Goal: Obtain resource: Download file/media

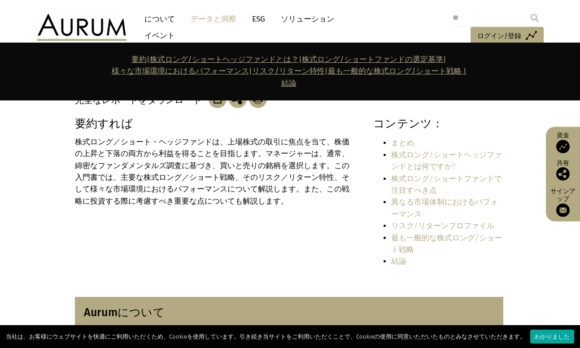
scroll to position [210, 0]
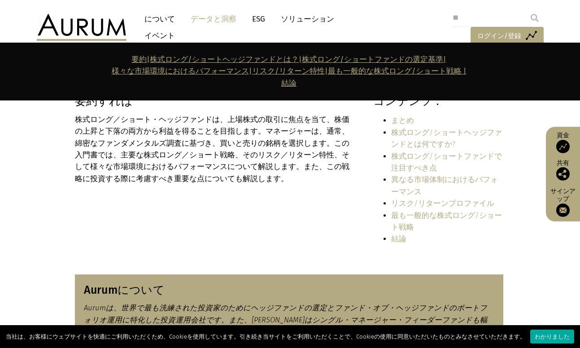
click at [492, 37] on font "ログイン/登録" at bounding box center [500, 36] width 44 height 8
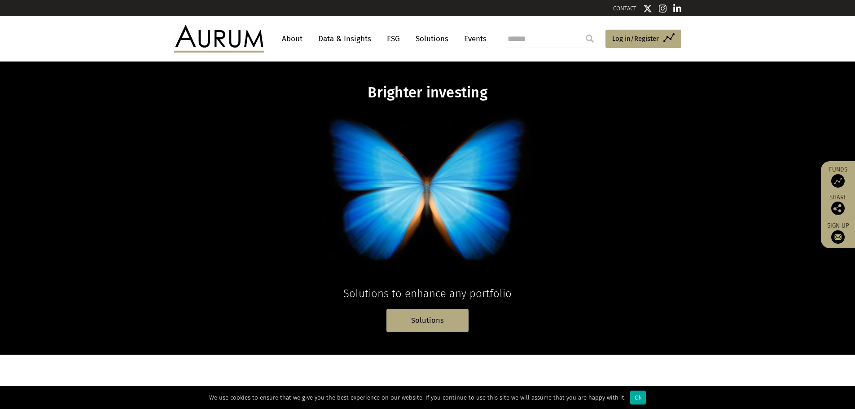
click at [356, 39] on link "Data & Insights" at bounding box center [345, 39] width 62 height 17
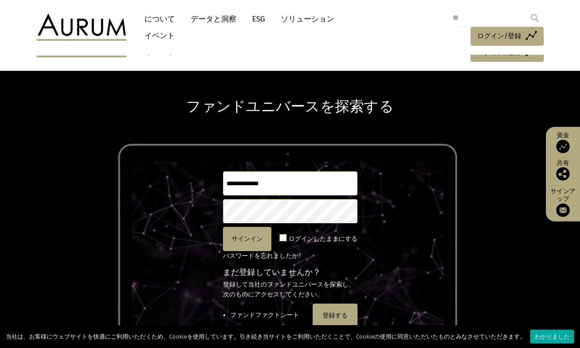
scroll to position [105, 0]
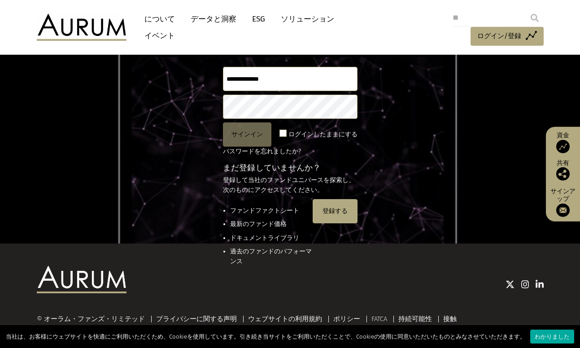
type input "**********"
click at [254, 135] on font "サインイン" at bounding box center [247, 135] width 31 height 8
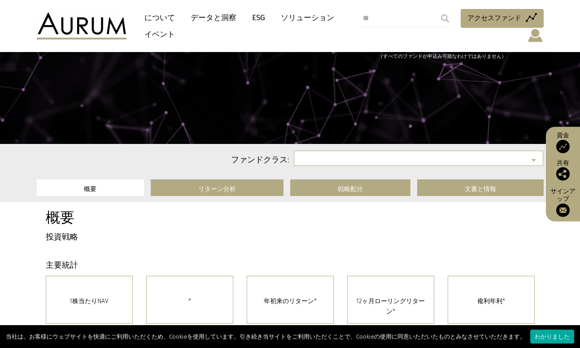
select select
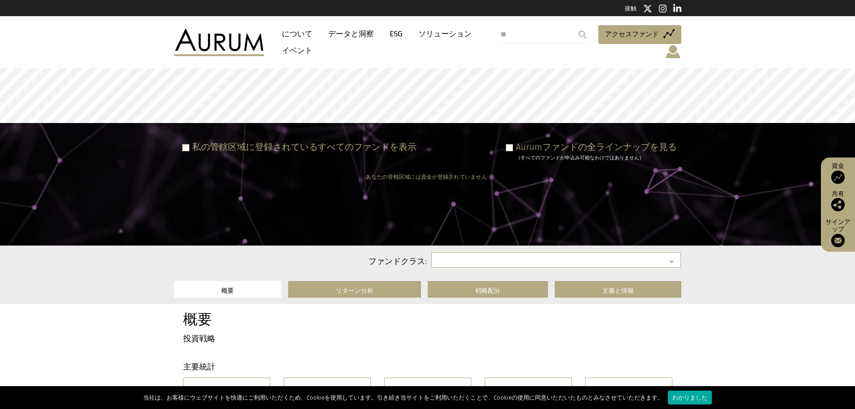
click at [507, 145] on span at bounding box center [509, 147] width 7 height 7
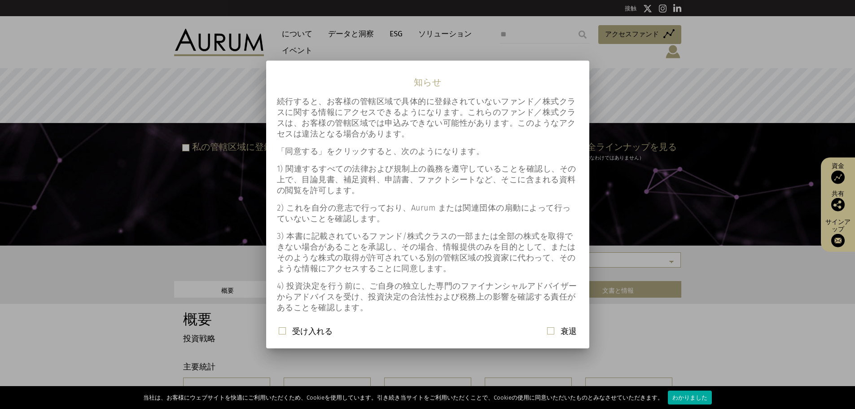
drag, startPoint x: 288, startPoint y: 332, endPoint x: 292, endPoint y: 327, distance: 6.4
click at [288, 331] on div "受け入れる" at bounding box center [306, 332] width 54 height 12
drag, startPoint x: 268, startPoint y: 336, endPoint x: 290, endPoint y: 332, distance: 22.0
click at [272, 335] on mat-dialog-actions "受け入れる 衰退" at bounding box center [427, 335] width 323 height 26
click at [290, 332] on div "受け入れる" at bounding box center [306, 332] width 54 height 12
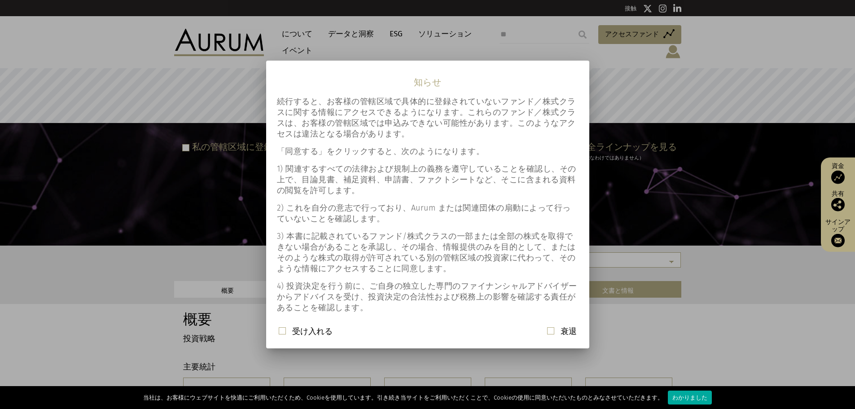
click at [281, 331] on span at bounding box center [282, 330] width 7 height 7
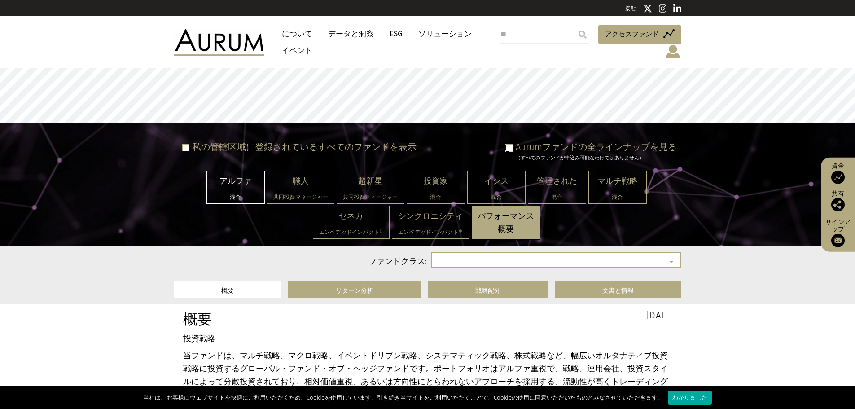
select select "**********"
click at [351, 34] on font "データと洞察" at bounding box center [351, 33] width 46 height 9
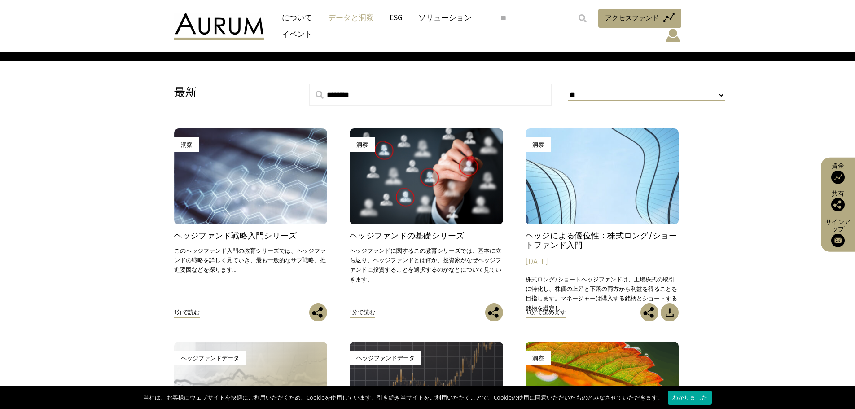
scroll to position [210, 0]
click at [254, 209] on div "洞察" at bounding box center [251, 176] width 154 height 96
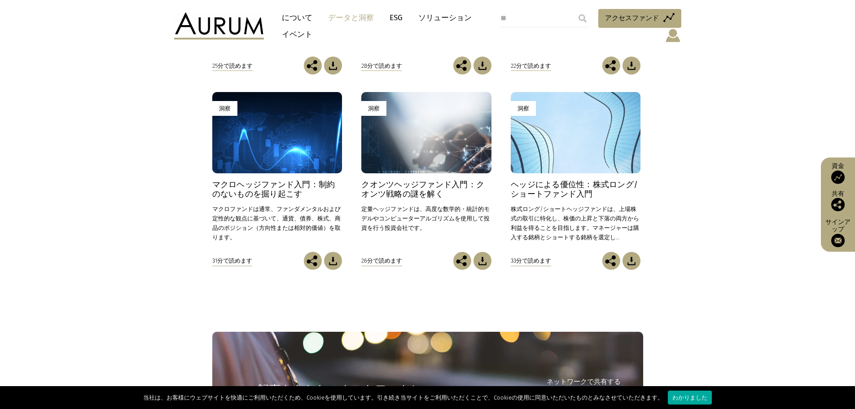
scroll to position [419, 0]
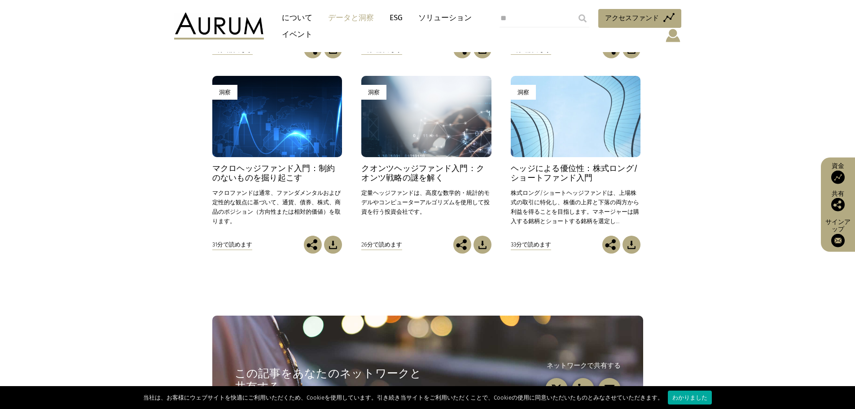
click at [532, 145] on div "洞察" at bounding box center [576, 116] width 130 height 81
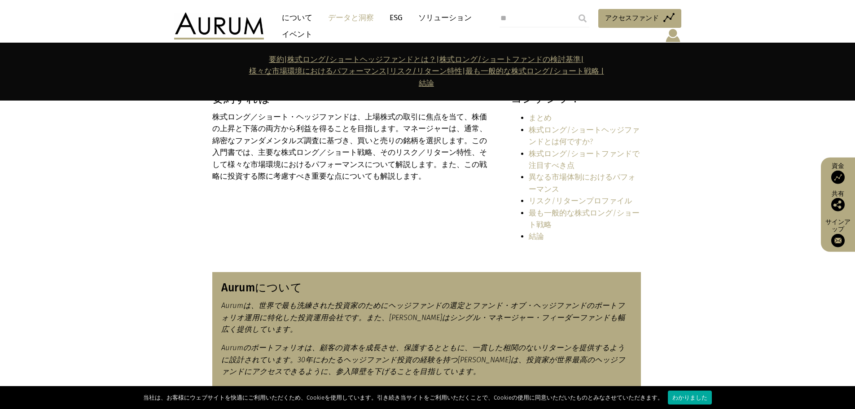
scroll to position [105, 0]
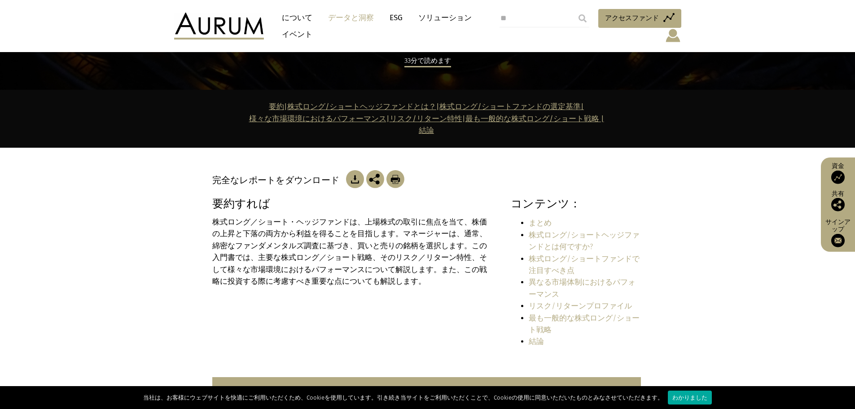
click at [357, 179] on img at bounding box center [355, 179] width 18 height 18
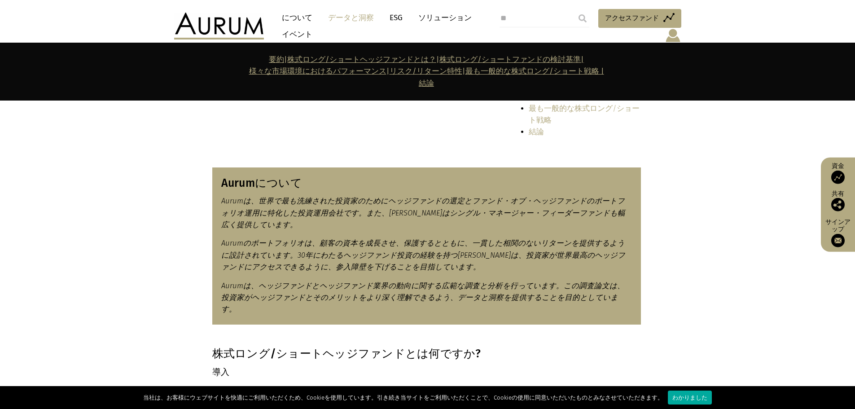
scroll to position [0, 0]
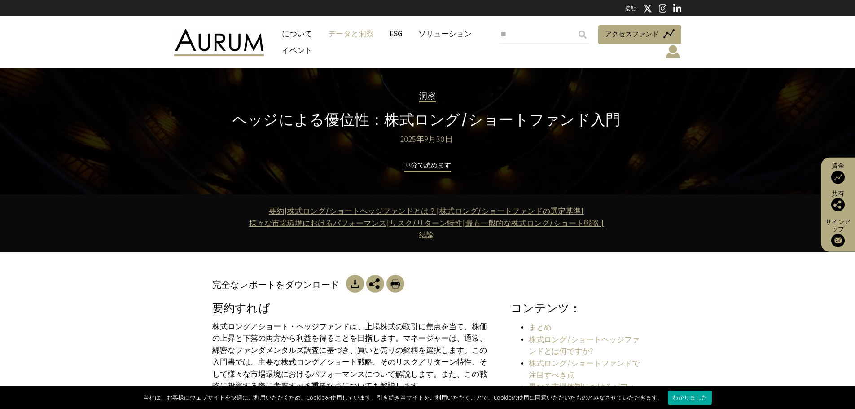
click at [215, 44] on img at bounding box center [219, 42] width 90 height 27
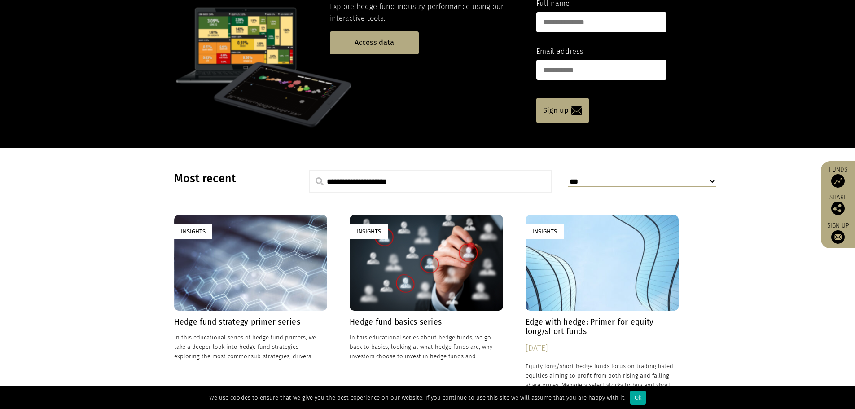
scroll to position [210, 0]
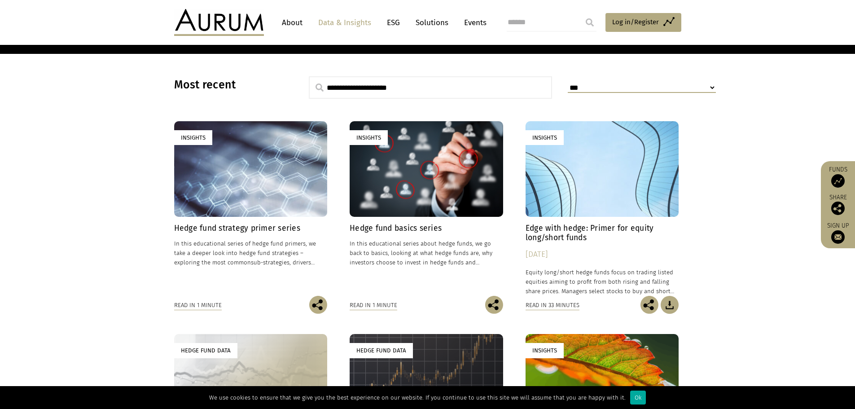
click at [277, 199] on div "Insights" at bounding box center [251, 169] width 154 height 96
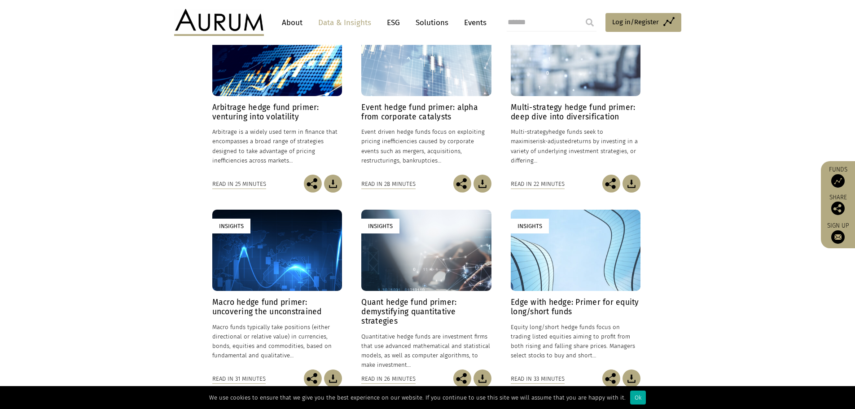
scroll to position [105, 0]
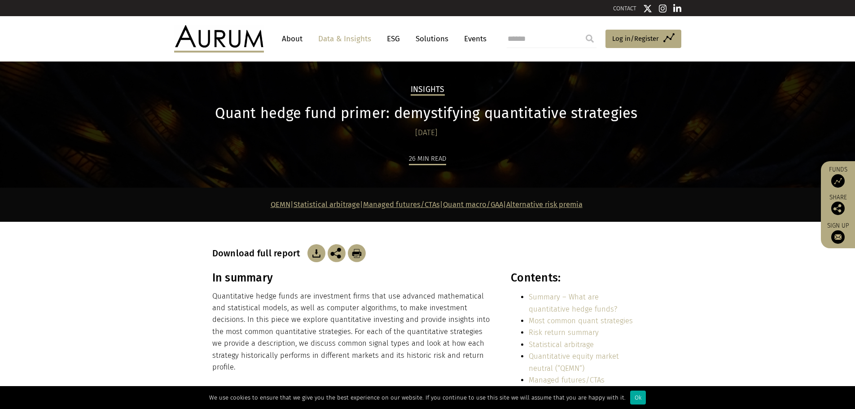
click at [308, 249] on img at bounding box center [317, 253] width 18 height 18
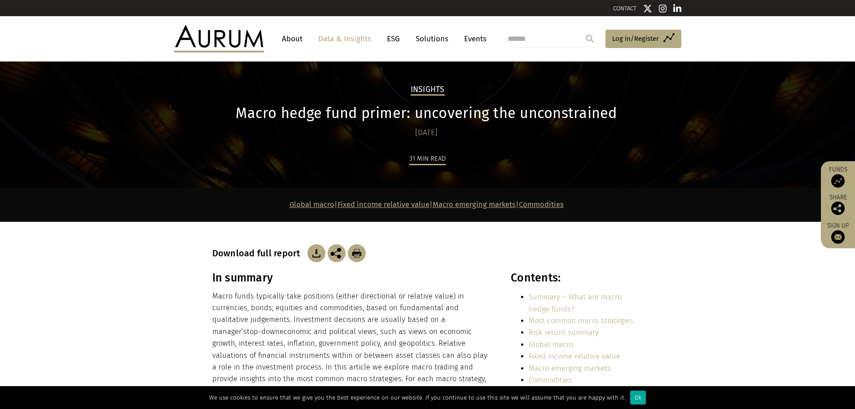
click at [311, 250] on img at bounding box center [317, 253] width 18 height 18
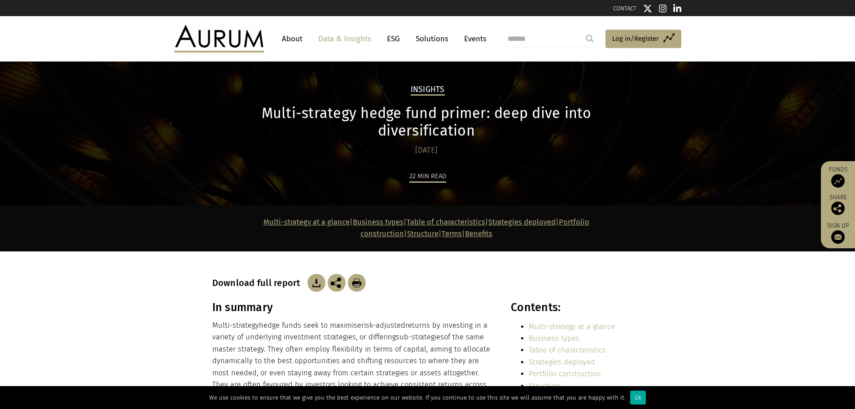
click at [311, 274] on img at bounding box center [317, 283] width 18 height 18
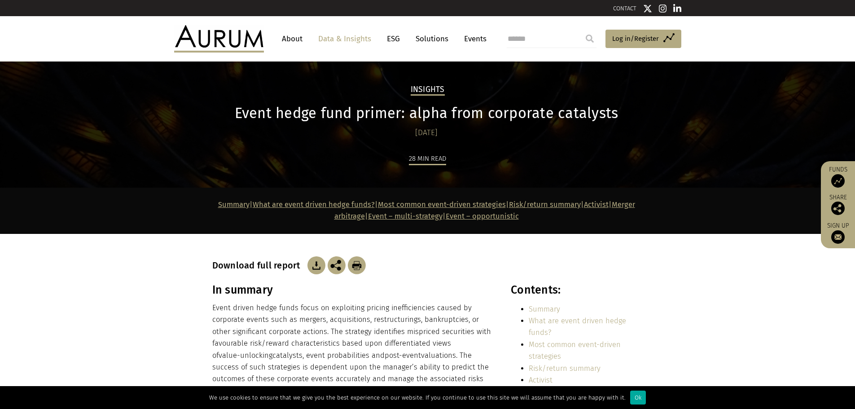
click at [310, 264] on img at bounding box center [317, 265] width 18 height 18
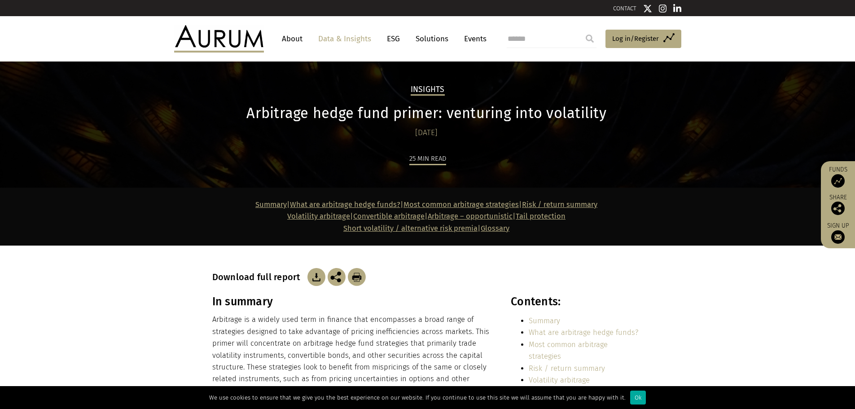
click at [317, 277] on img at bounding box center [317, 277] width 18 height 18
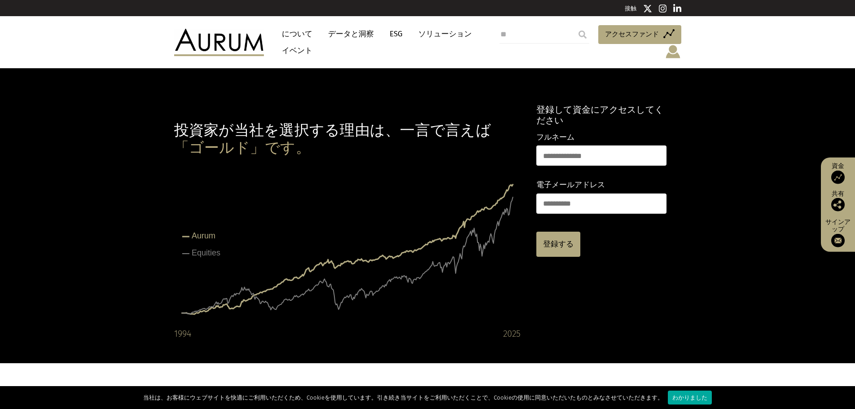
click at [342, 35] on font "データと洞察" at bounding box center [351, 33] width 46 height 9
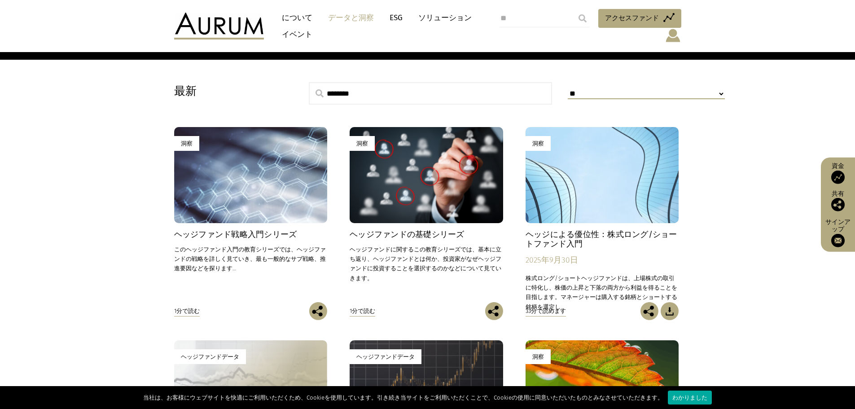
scroll to position [314, 0]
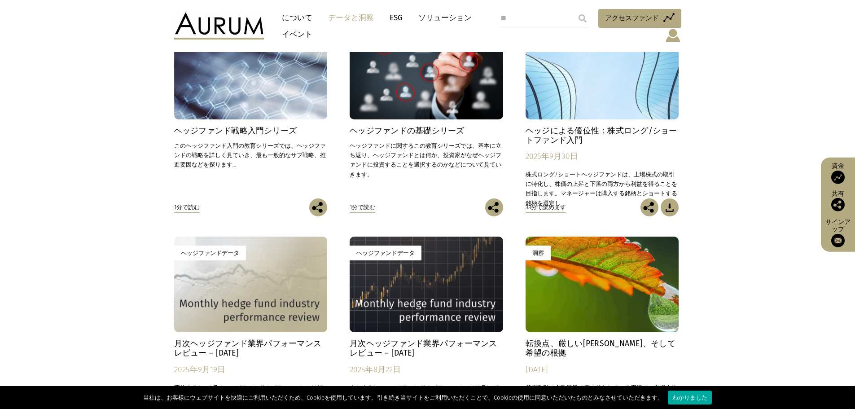
click at [249, 101] on div "洞察" at bounding box center [251, 71] width 154 height 96
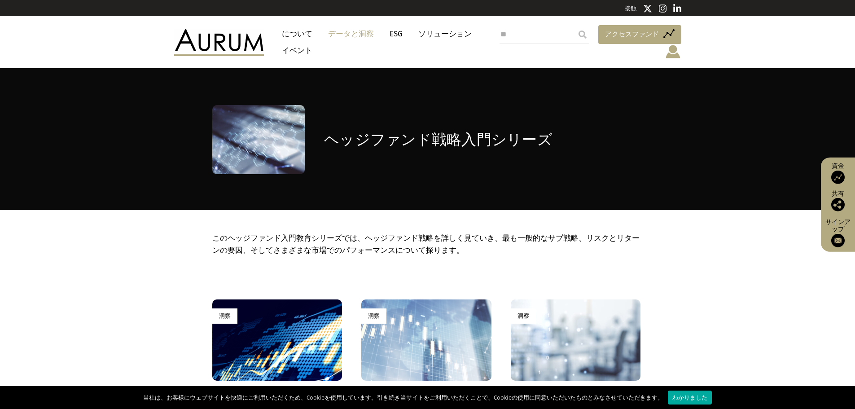
click at [637, 31] on font "アクセスファンド" at bounding box center [632, 34] width 54 height 8
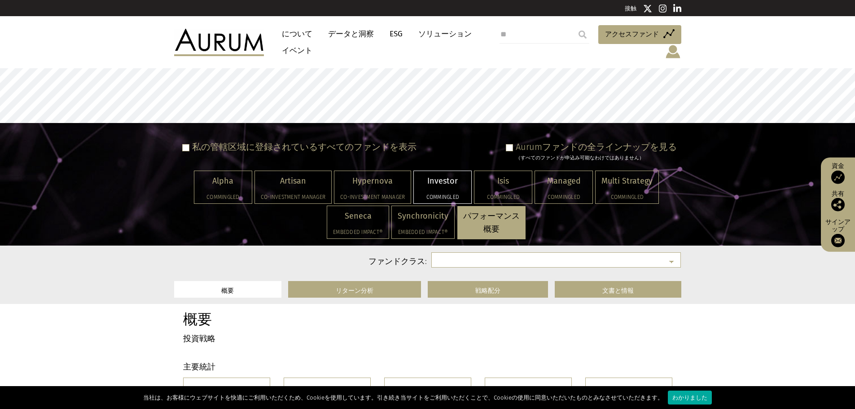
select select
